Goal: Task Accomplishment & Management: Complete application form

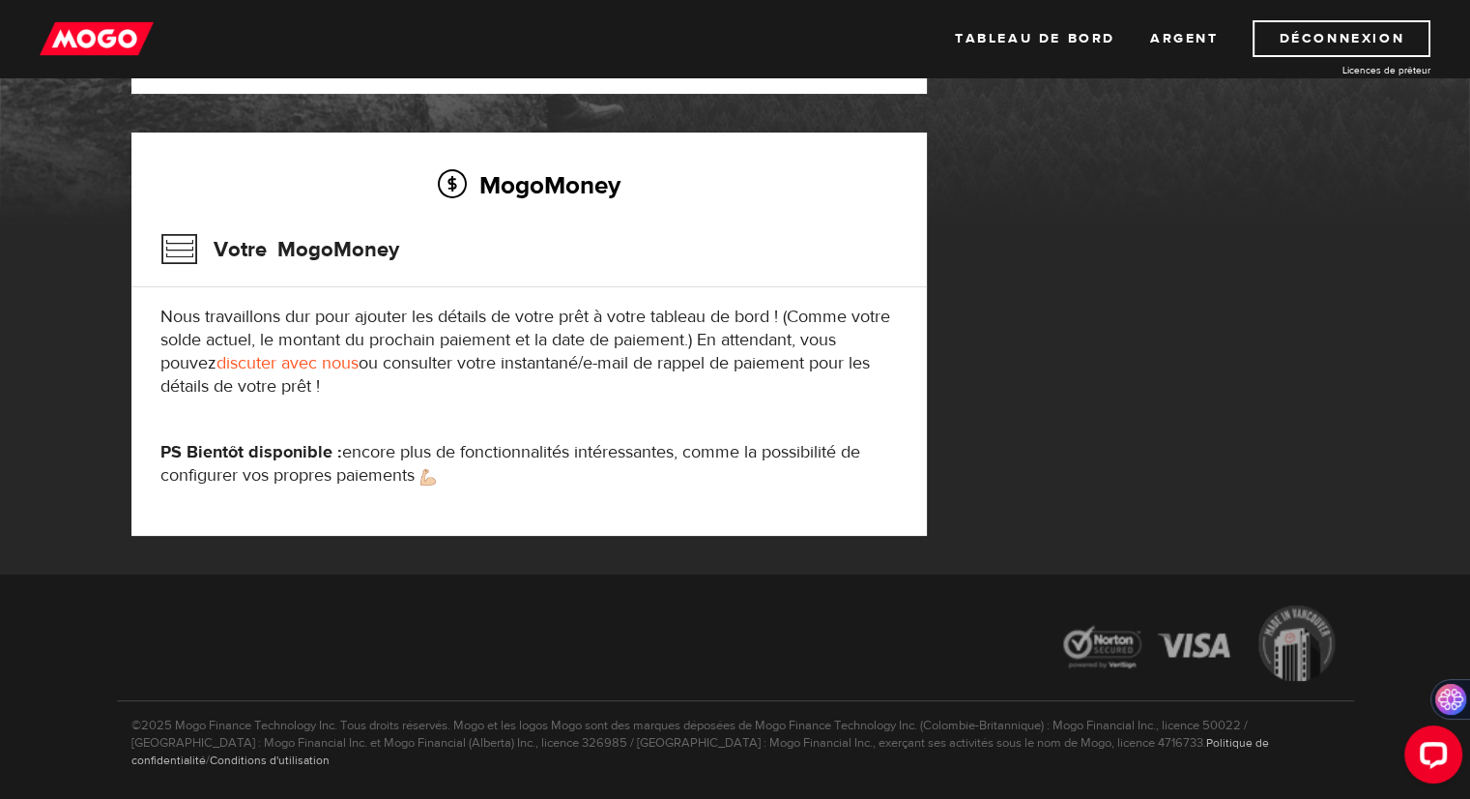
click at [393, 362] on font "ou consulter votre instantané/e-mail de rappel de paiement pour les détails de …" at bounding box center [515, 374] width 710 height 45
click at [558, 341] on font "Nous travaillons dur pour ajouter les détails de votre prêt à votre tableau de …" at bounding box center [525, 339] width 730 height 69
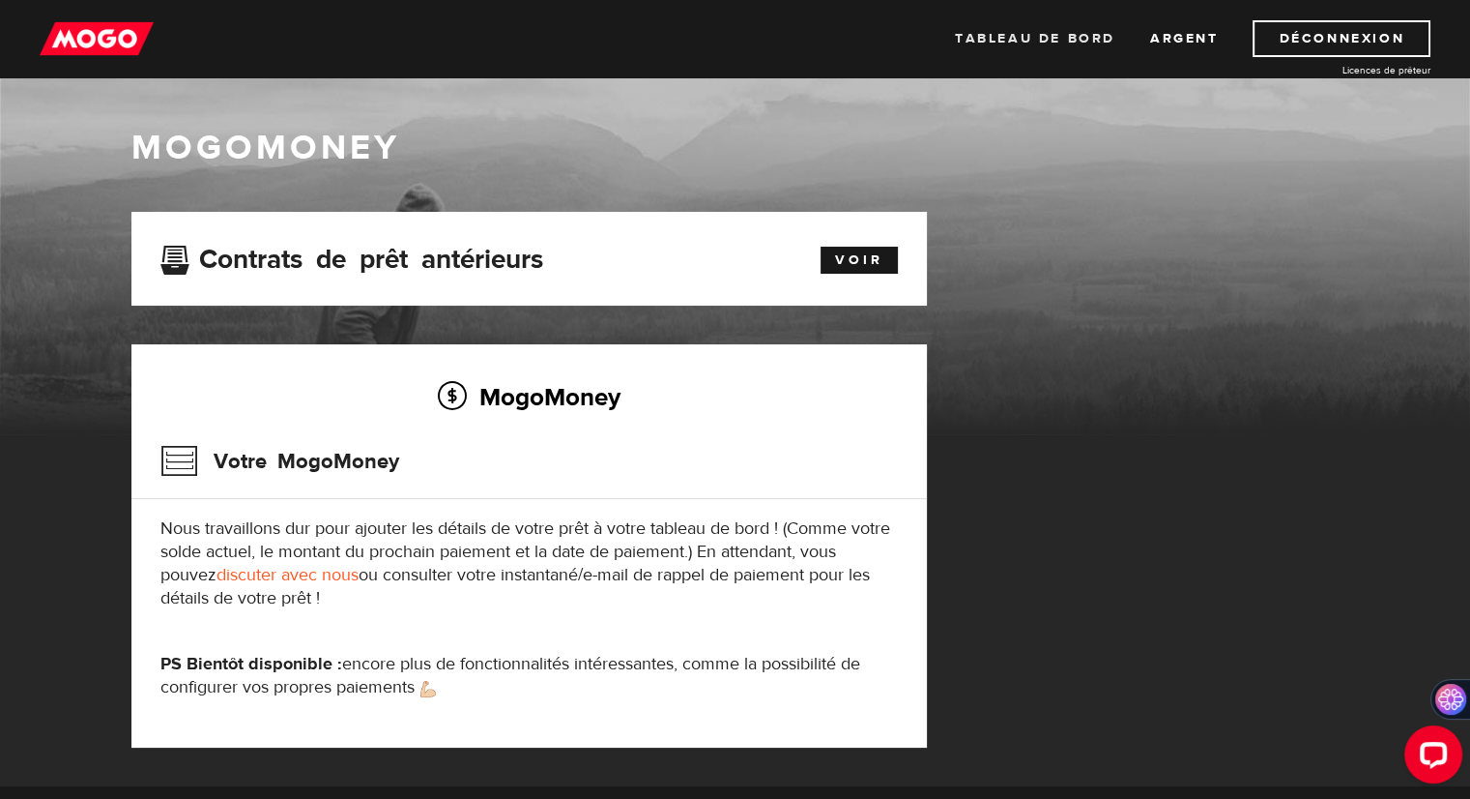
click at [1032, 41] on font "Tableau de bord" at bounding box center [1035, 38] width 160 height 17
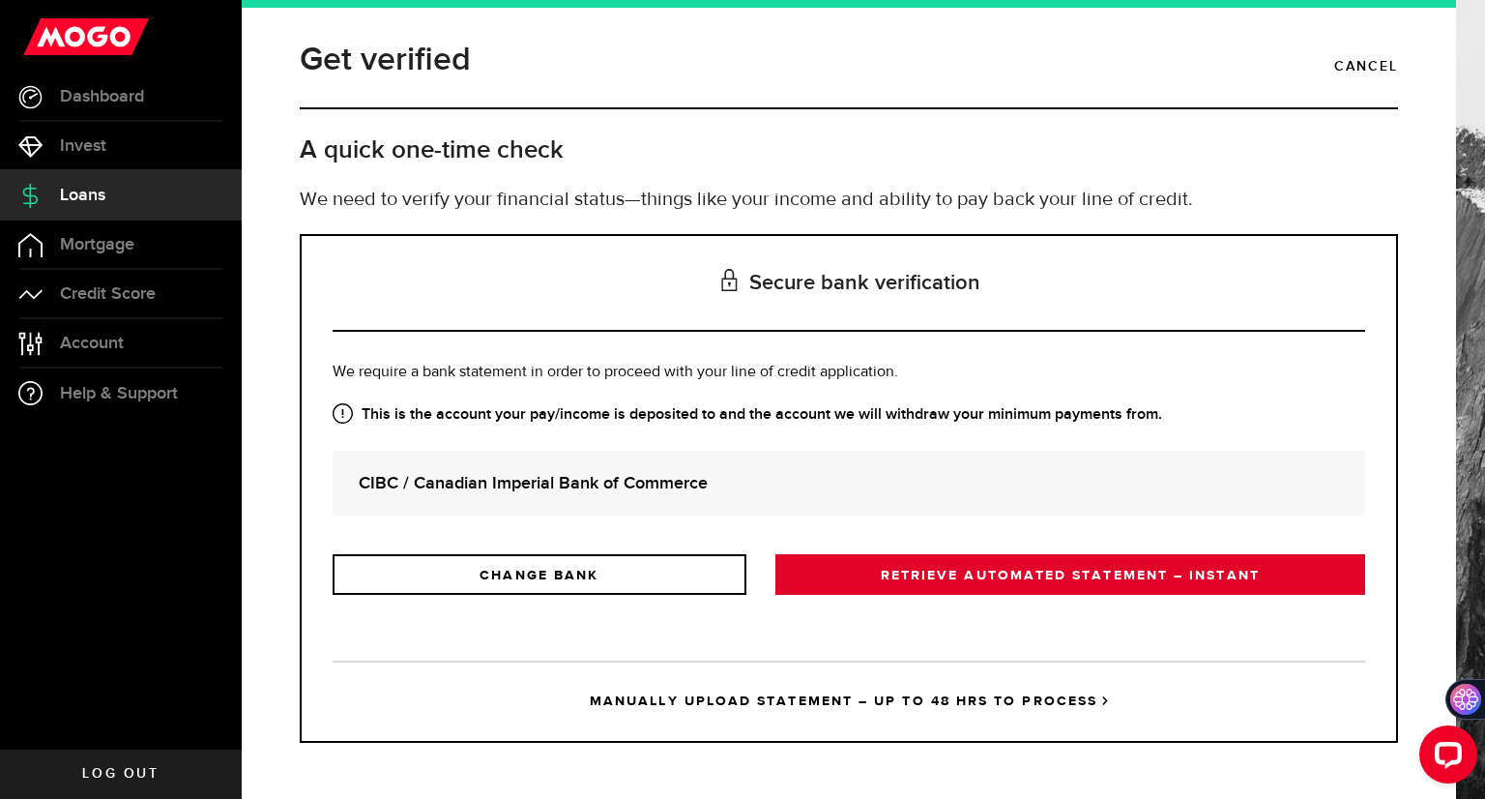
click at [920, 574] on link "RETRIEVE AUTOMATED STATEMENT – INSTANT" at bounding box center [1070, 574] width 590 height 41
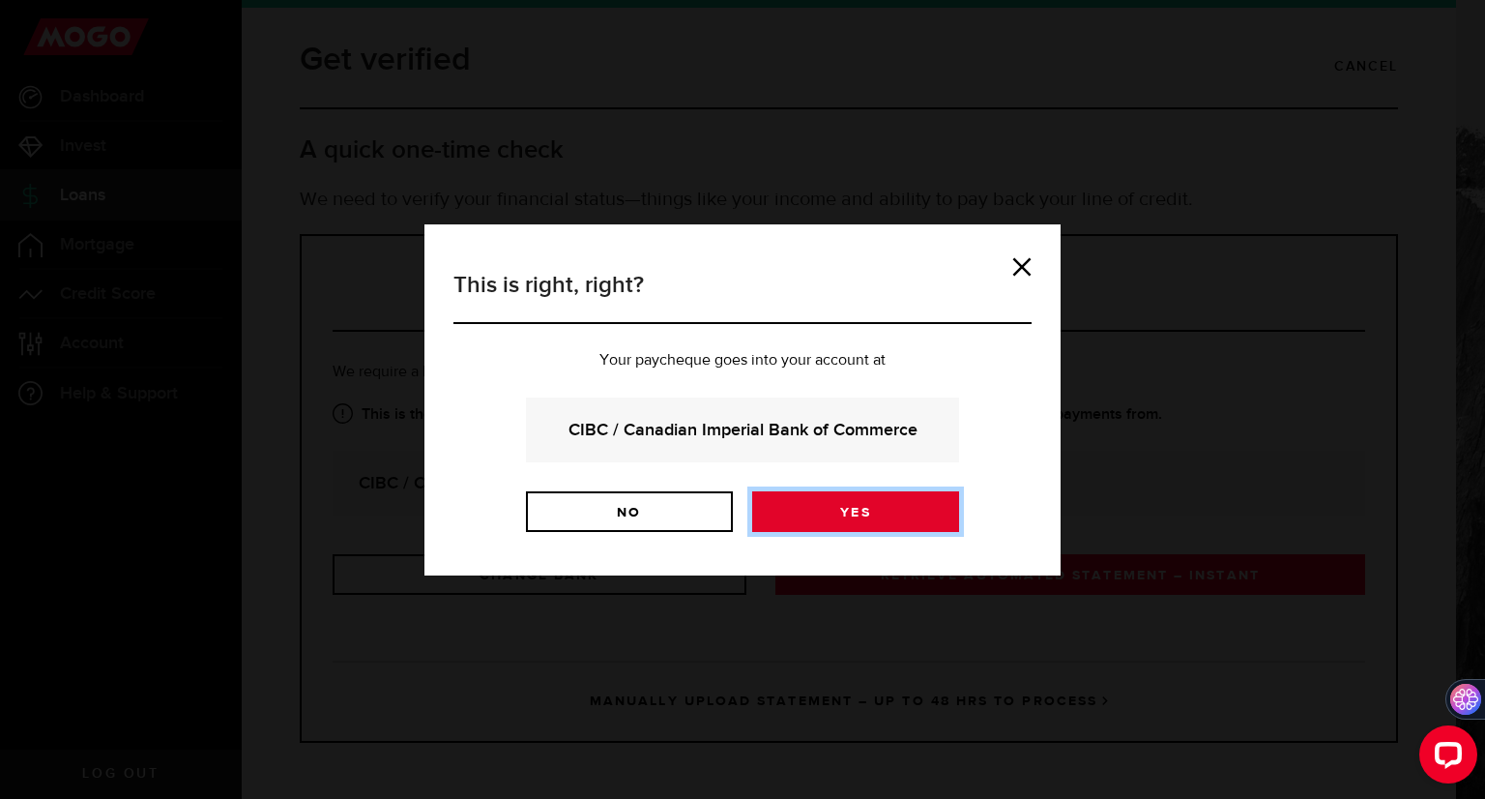
click at [901, 511] on link "Yes" at bounding box center [855, 511] width 207 height 41
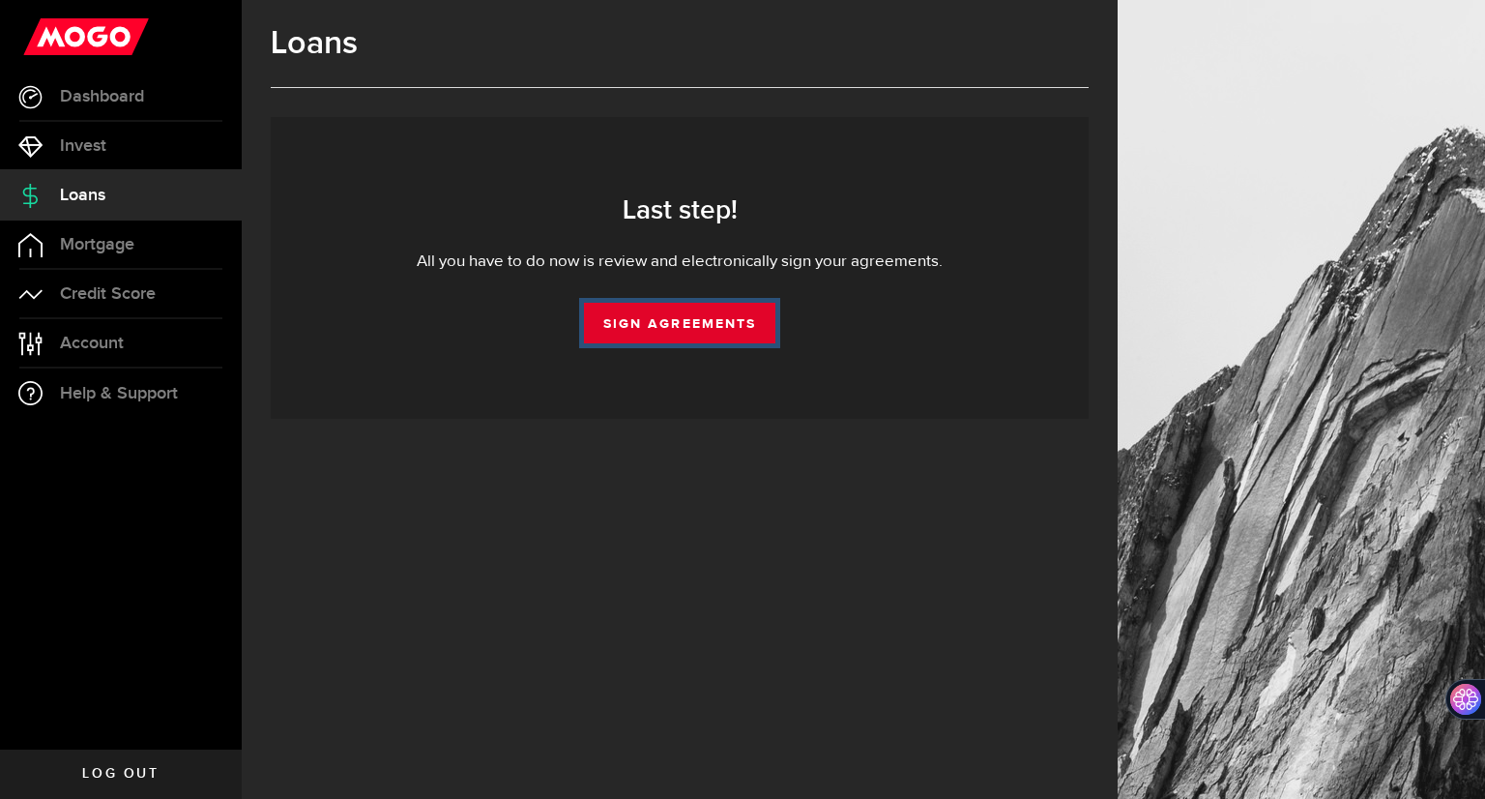
click at [675, 331] on link "Sign Agreements" at bounding box center [679, 323] width 191 height 41
click at [683, 331] on link "Sign Agreements" at bounding box center [679, 323] width 191 height 41
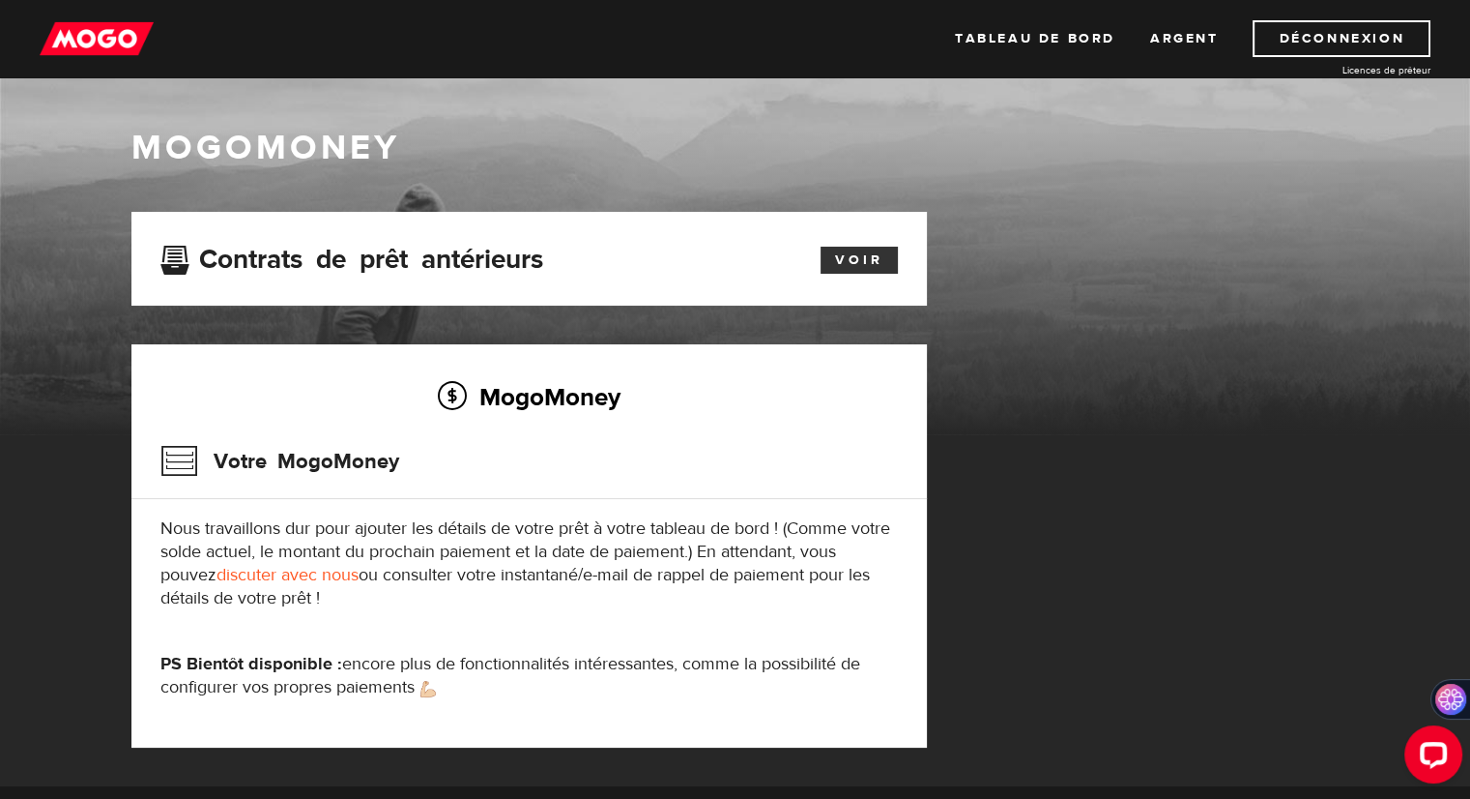
click at [860, 258] on font "Voir" at bounding box center [859, 259] width 48 height 17
click at [1190, 34] on font "Argent" at bounding box center [1184, 38] width 69 height 17
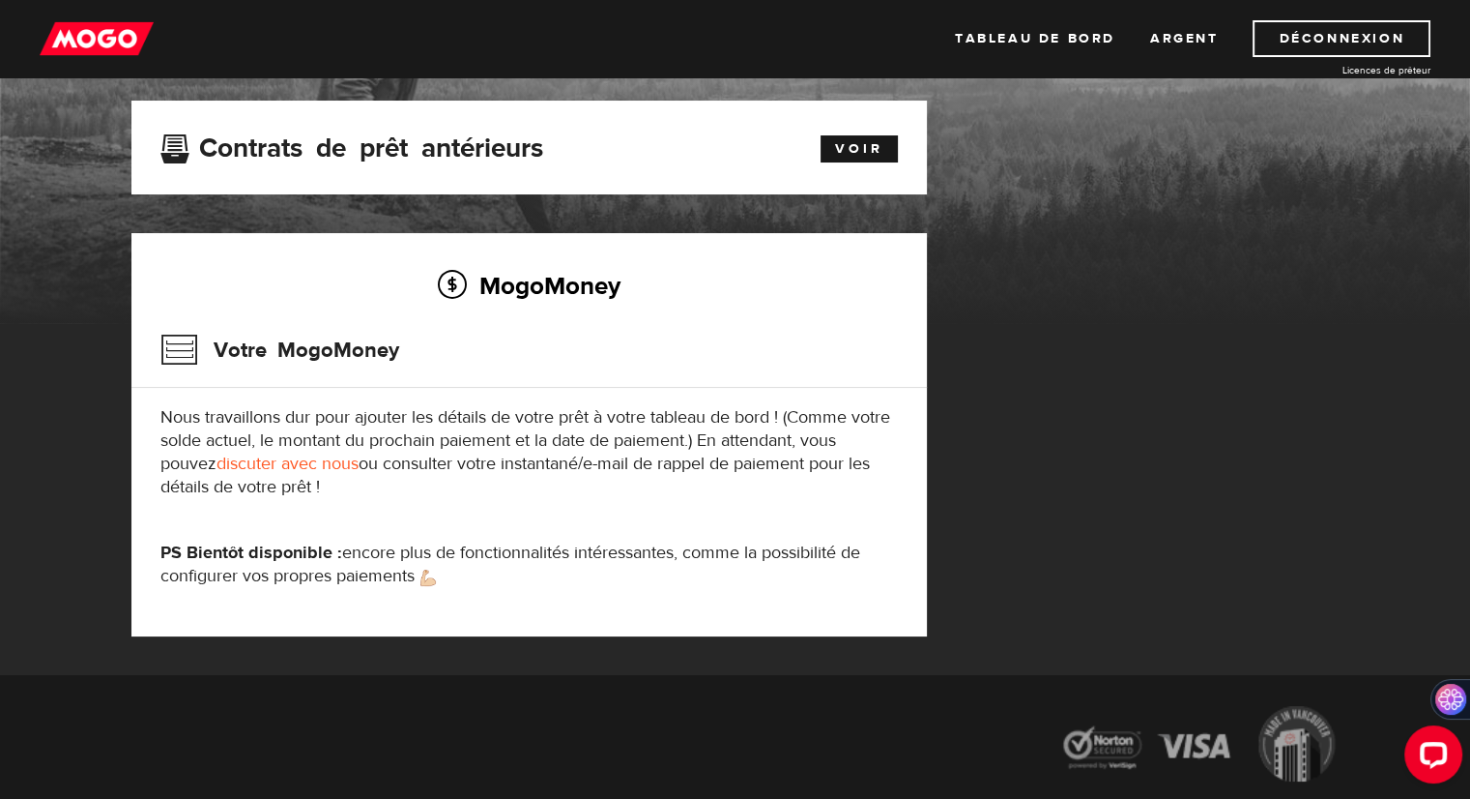
scroll to position [193, 0]
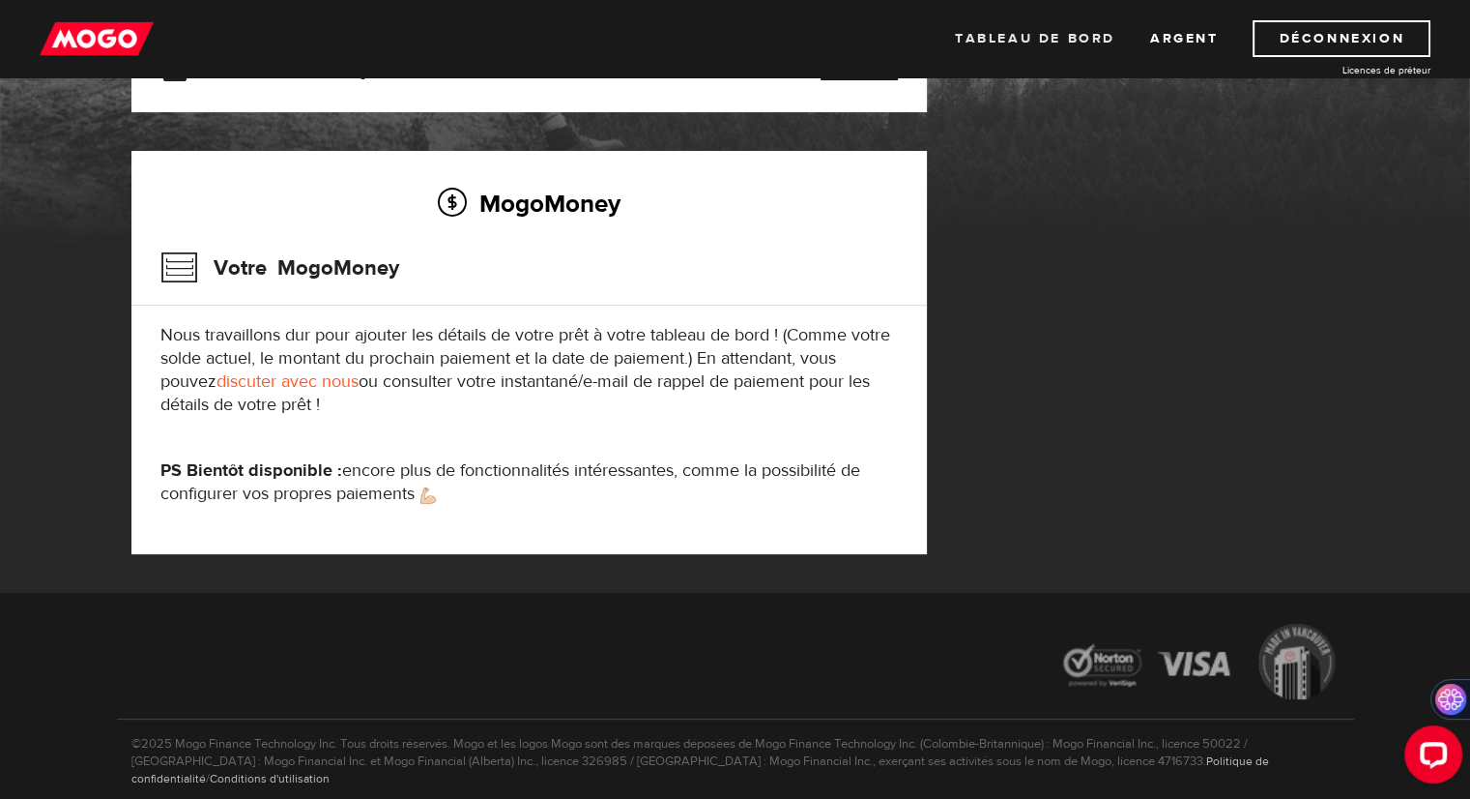
click at [1064, 44] on font "Tableau de bord" at bounding box center [1035, 38] width 160 height 17
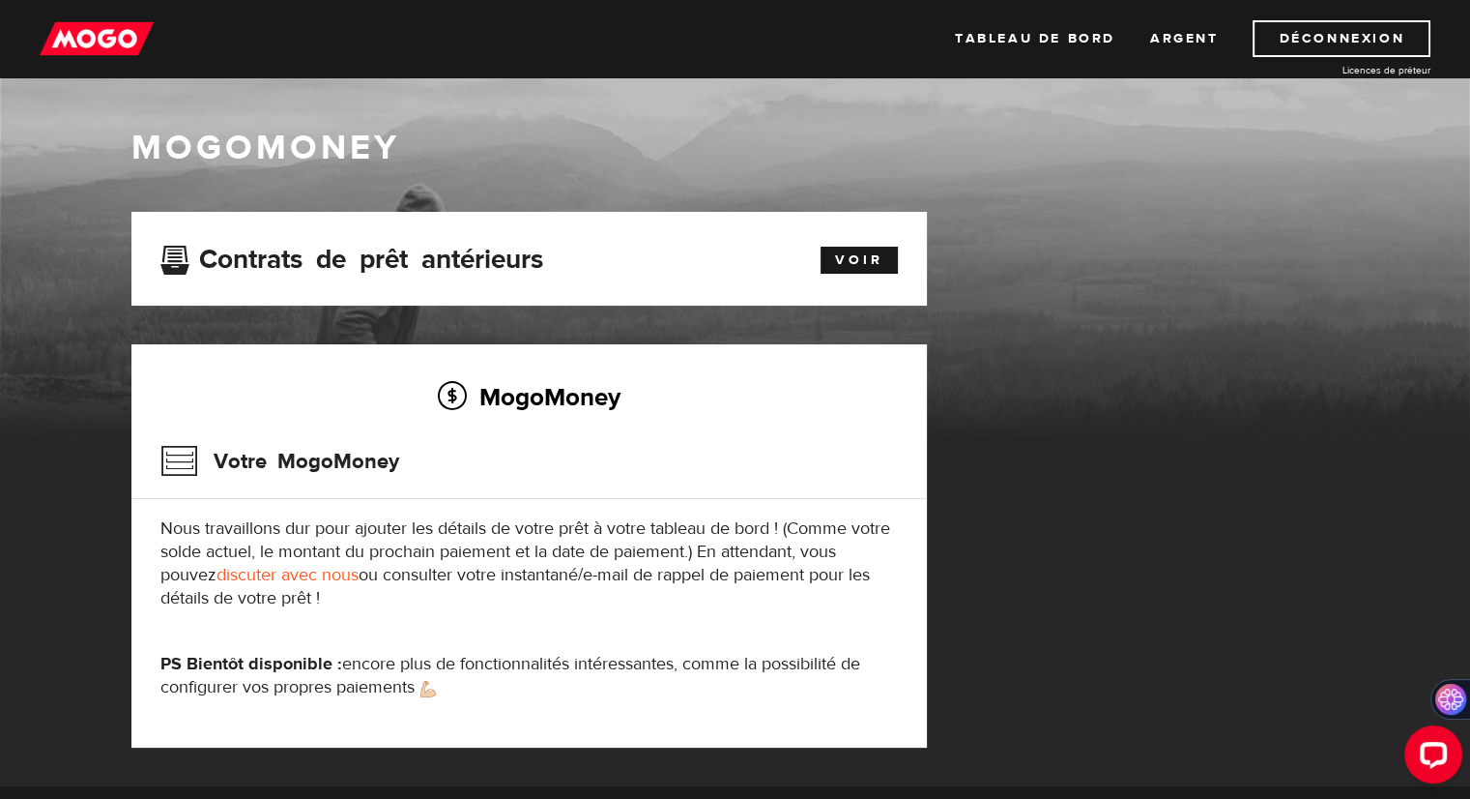
click at [102, 40] on img at bounding box center [97, 38] width 114 height 37
click at [100, 34] on img at bounding box center [97, 38] width 114 height 37
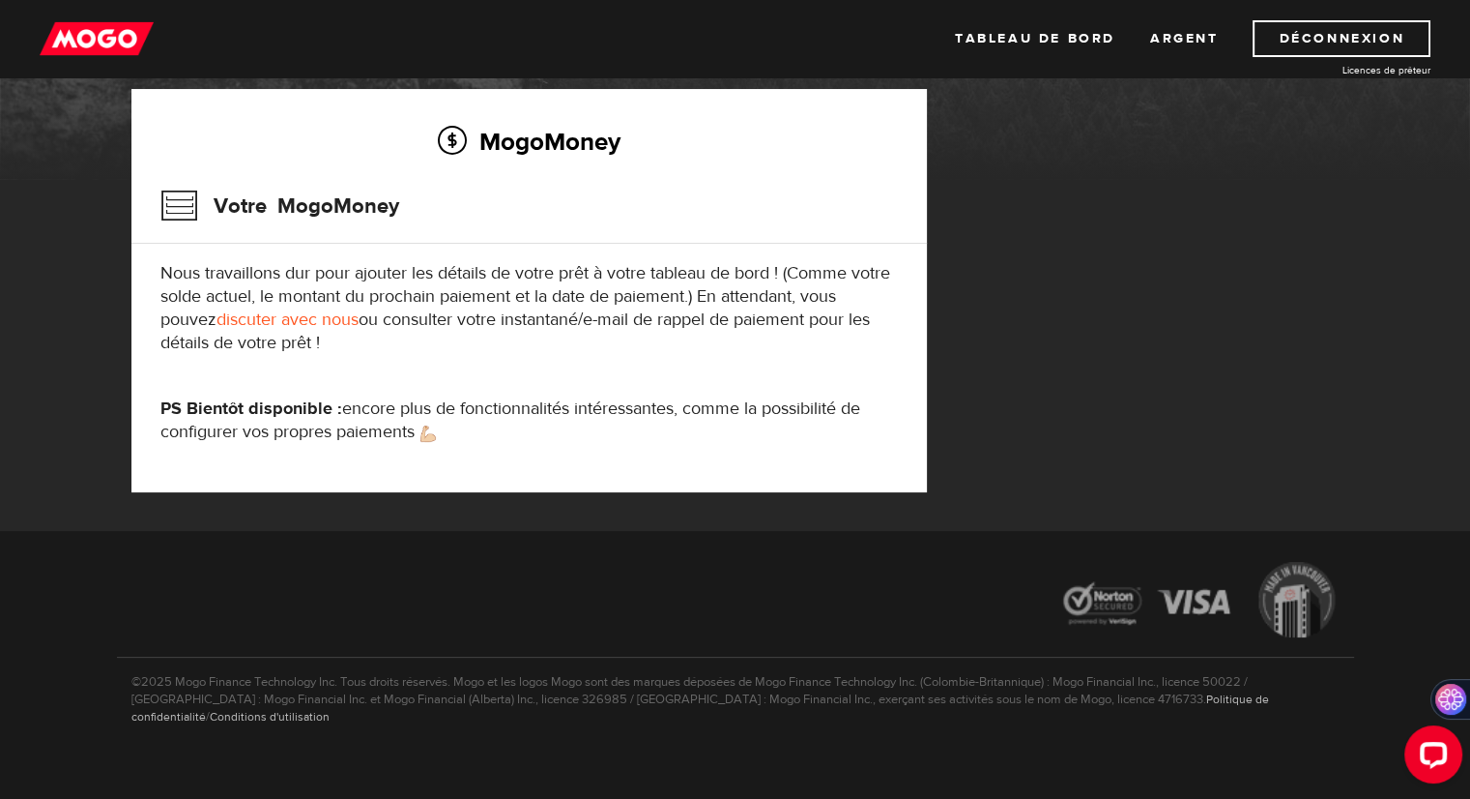
scroll to position [258, 0]
